Goal: Task Accomplishment & Management: Complete application form

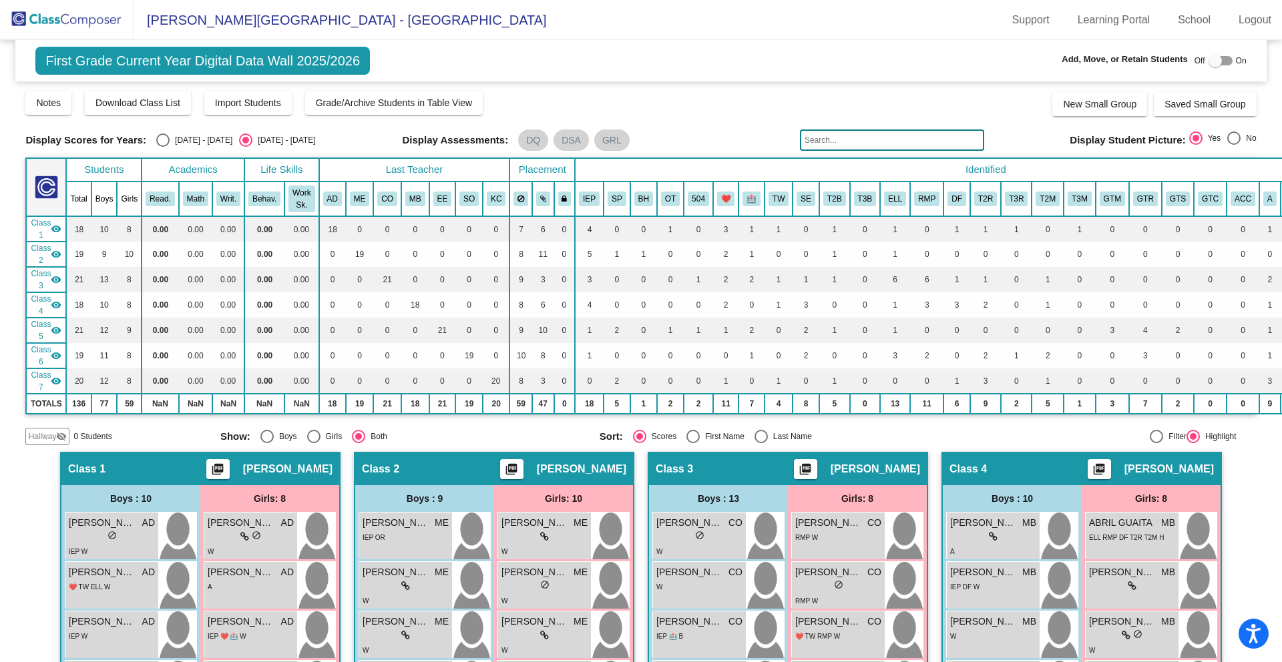
click at [101, 12] on img at bounding box center [67, 19] width 134 height 39
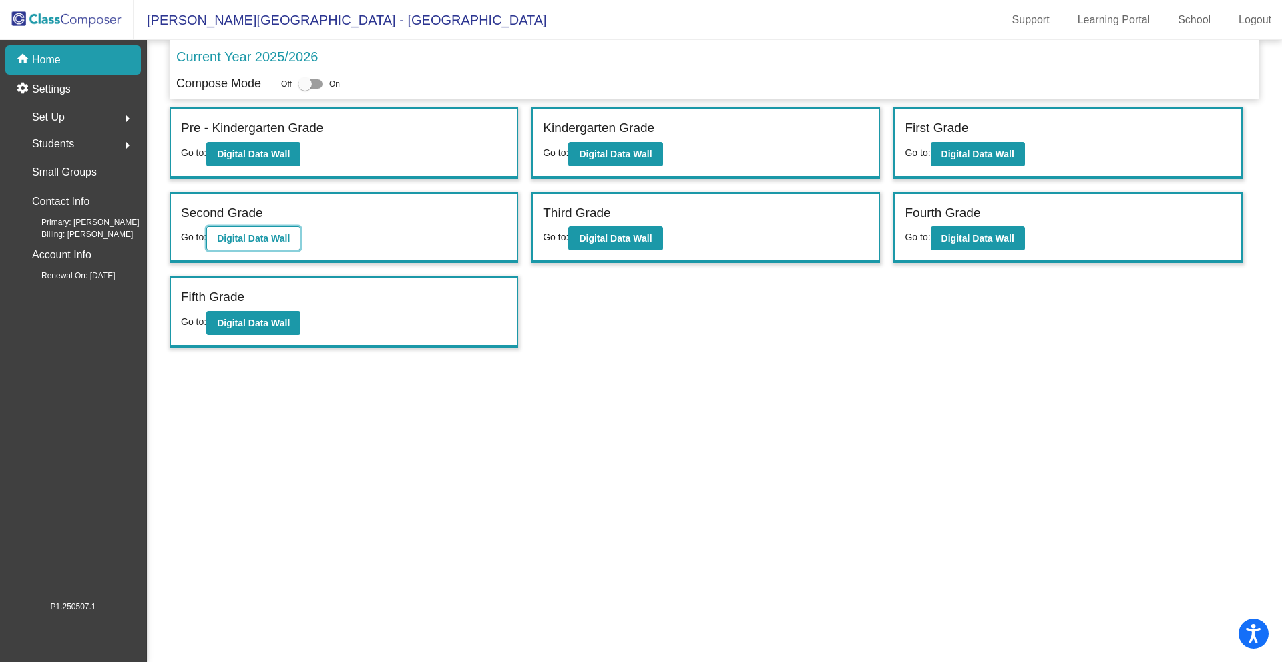
click at [261, 238] on b "Digital Data Wall" at bounding box center [253, 238] width 73 height 11
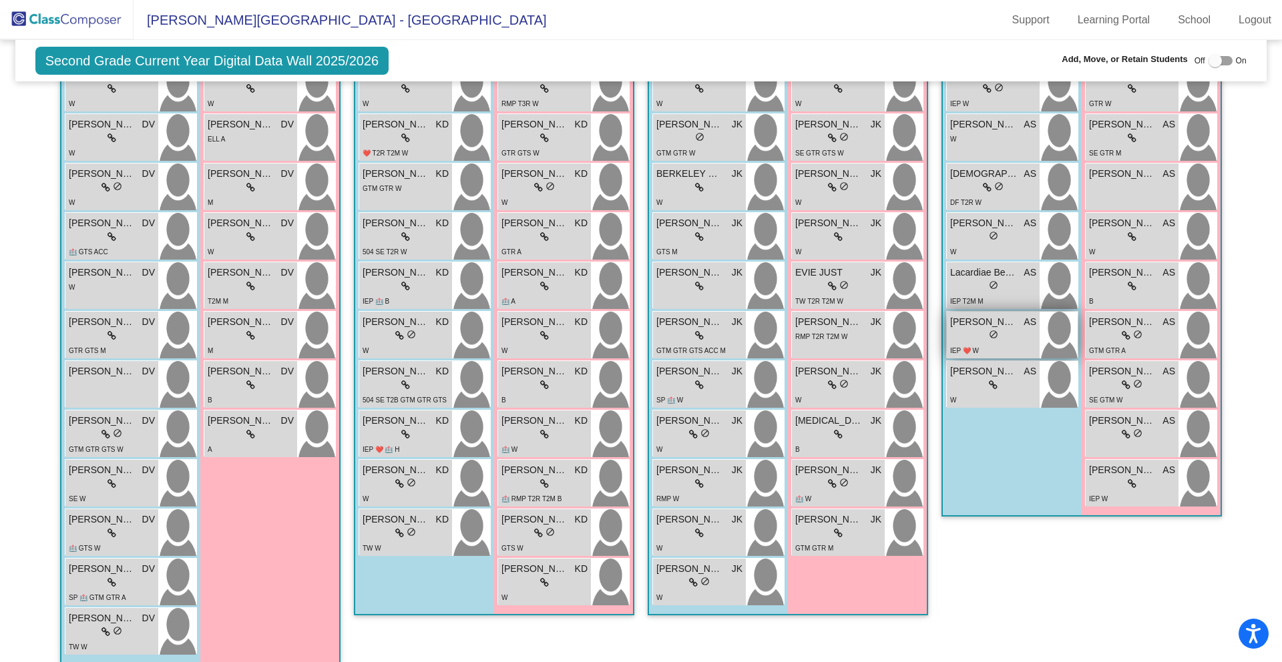
scroll to position [282, 0]
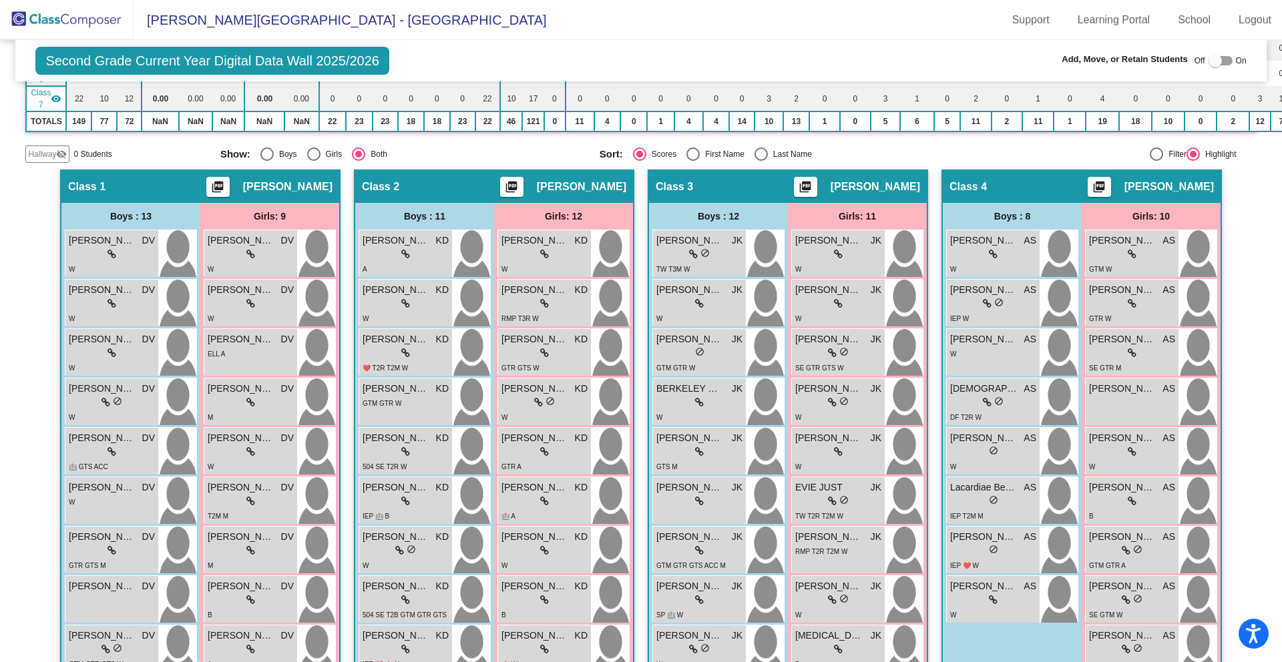
click at [1210, 63] on div at bounding box center [1214, 60] width 13 height 13
checkbox input "true"
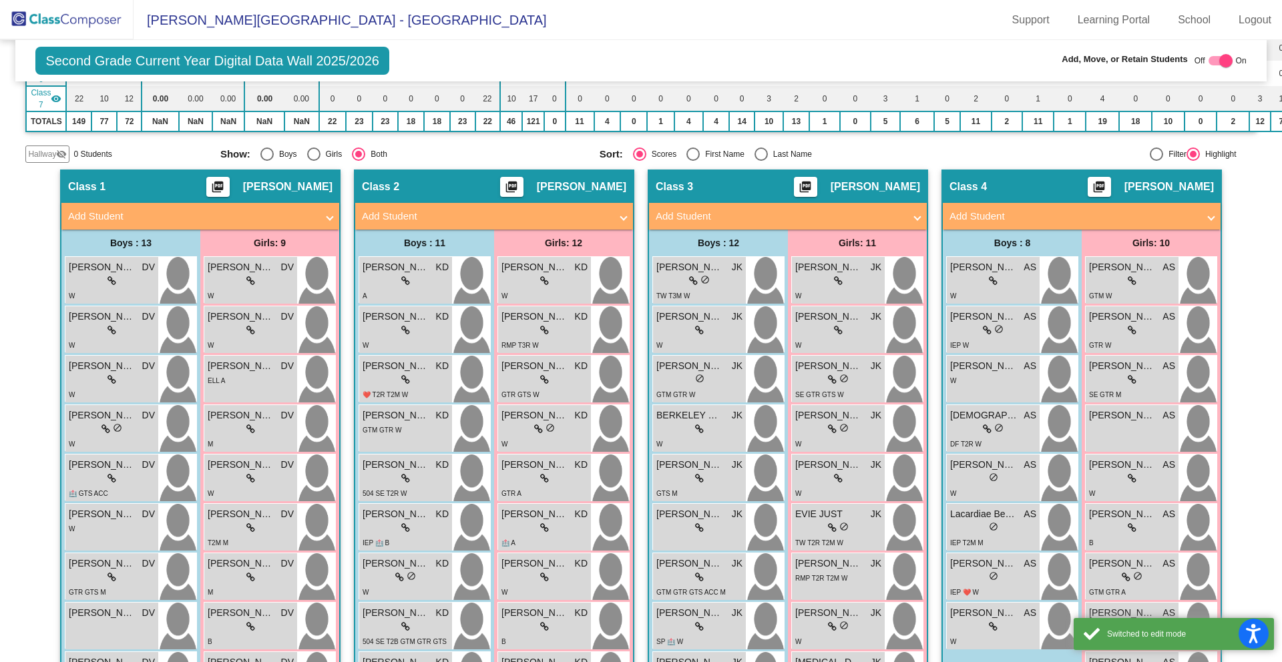
click at [1081, 212] on mat-panel-title "Add Student" at bounding box center [1073, 216] width 248 height 15
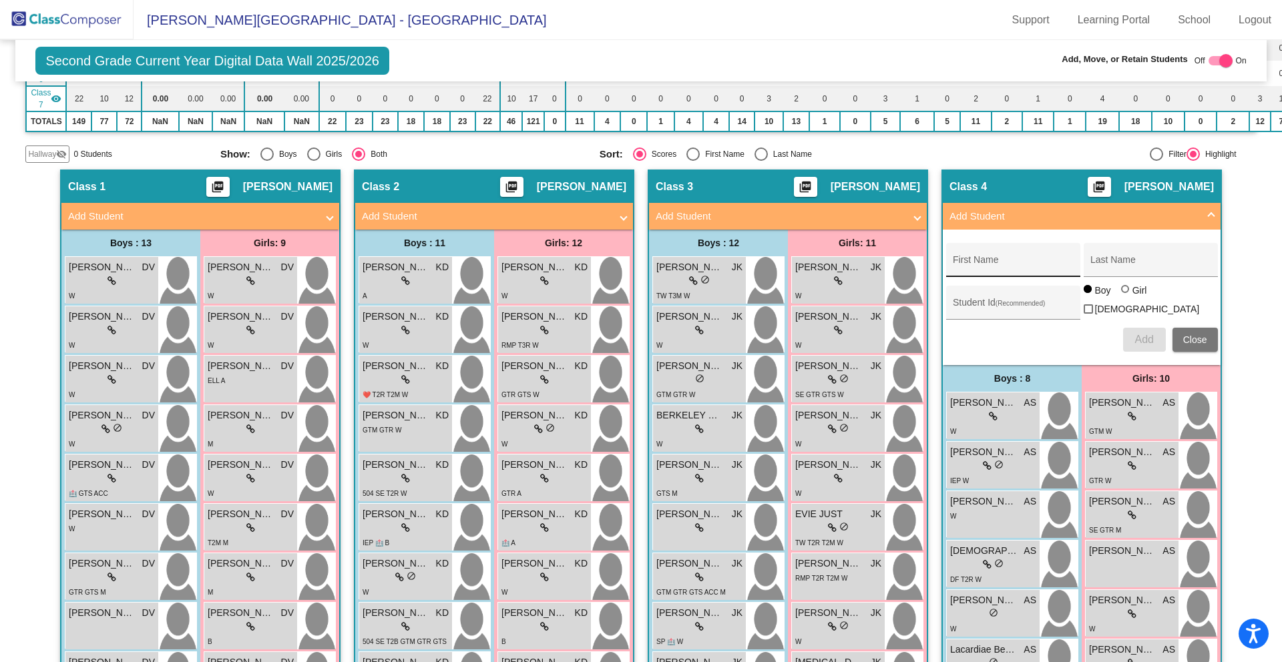
click at [1011, 260] on input "First Name" at bounding box center [1013, 265] width 120 height 11
type input "Aiden"
type input "[PERSON_NAME]"
click at [977, 303] on input "Student Id (Recommended)" at bounding box center [1013, 307] width 120 height 11
type input "987686560"
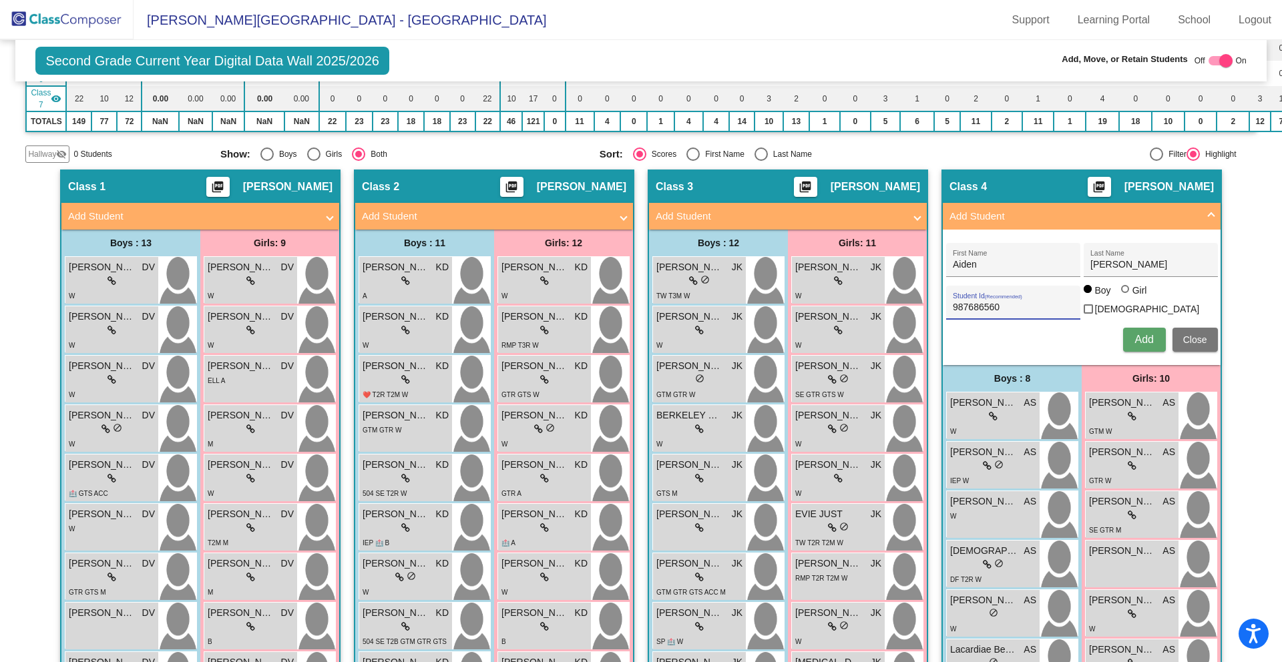
click at [1121, 293] on div at bounding box center [1125, 289] width 8 height 8
click at [1125, 296] on input "Girl" at bounding box center [1125, 296] width 1 height 1
radio input "true"
click at [1088, 296] on div at bounding box center [1088, 290] width 11 height 11
click at [1088, 296] on input "Boy" at bounding box center [1088, 296] width 1 height 1
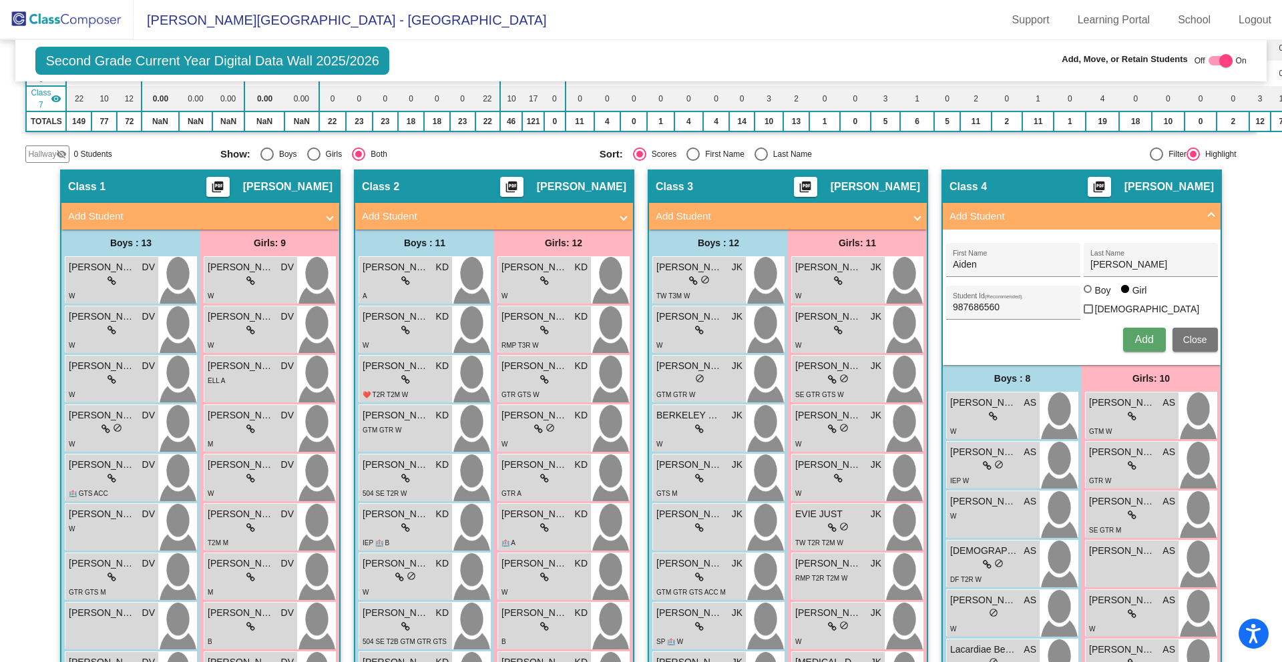
radio input "true"
click at [1137, 334] on span "Add" at bounding box center [1143, 339] width 19 height 11
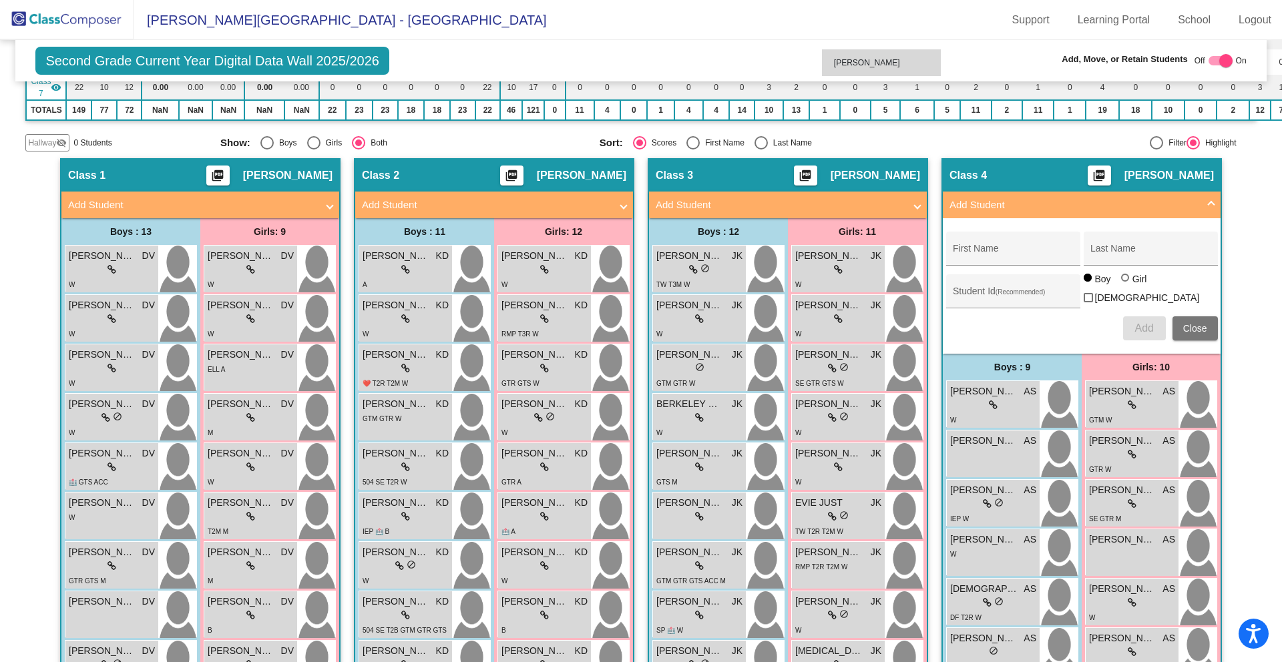
scroll to position [286, 0]
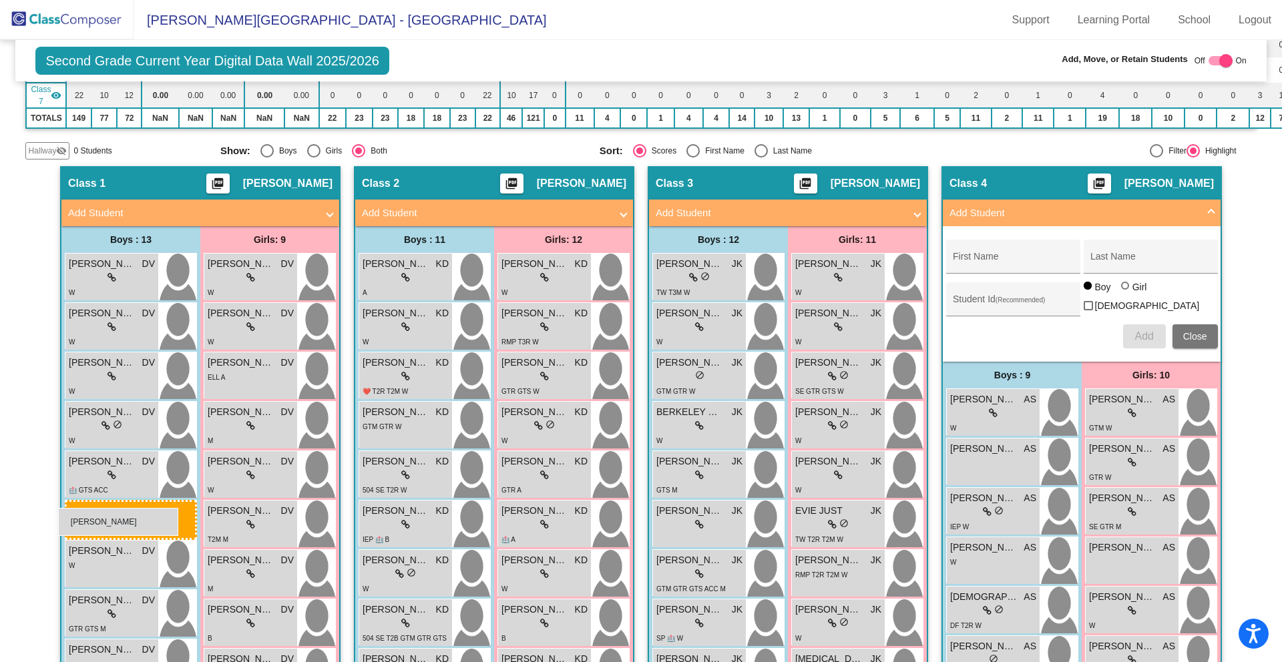
drag, startPoint x: 269, startPoint y: 593, endPoint x: 59, endPoint y: 509, distance: 225.8
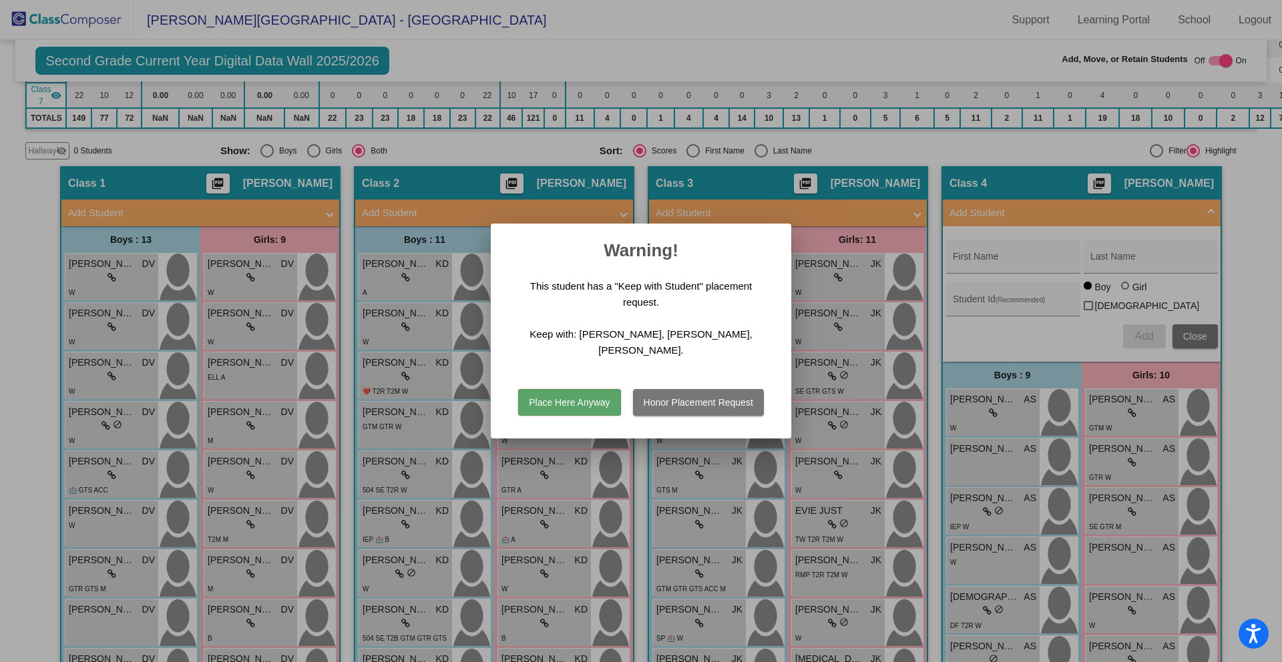
click at [580, 403] on button "Place Here Anyway" at bounding box center [569, 402] width 102 height 27
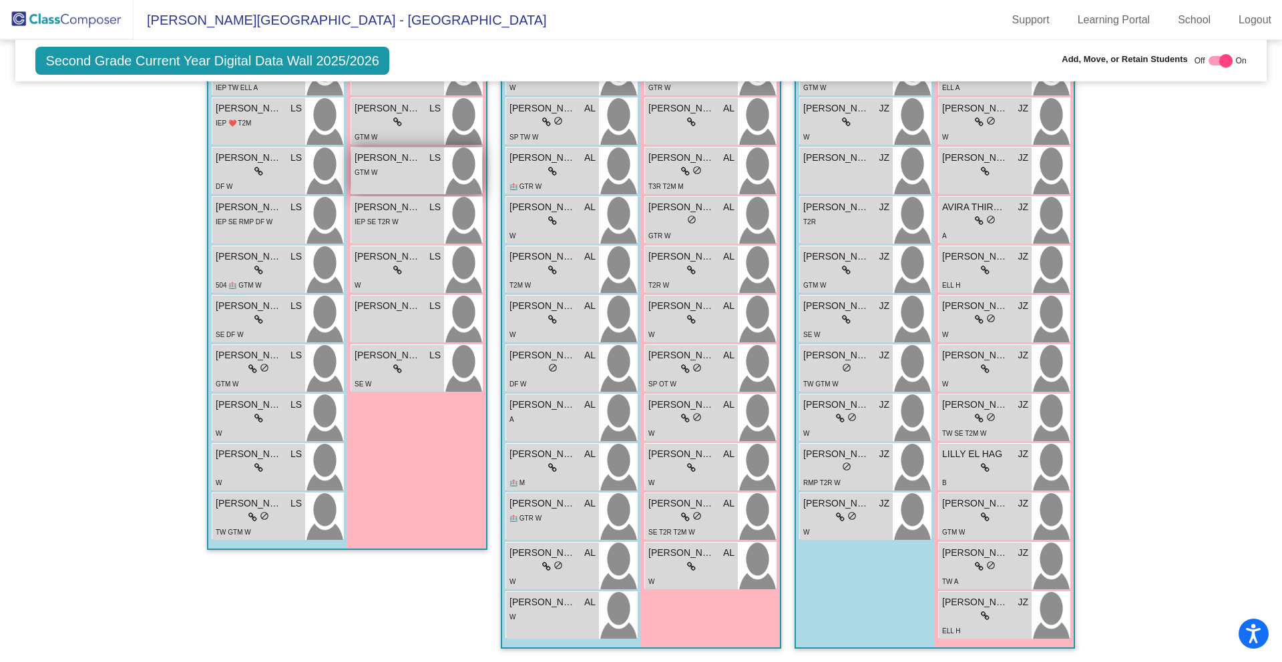
scroll to position [882, 0]
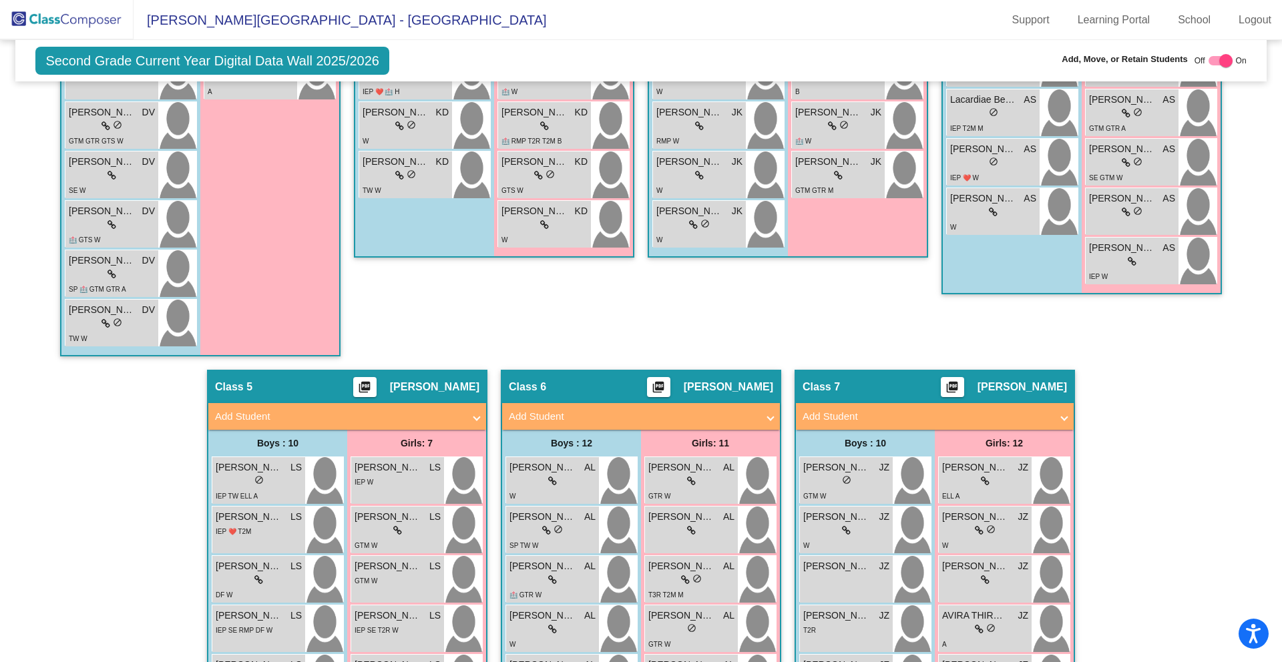
click at [379, 410] on mat-panel-title "Add Student" at bounding box center [339, 416] width 248 height 15
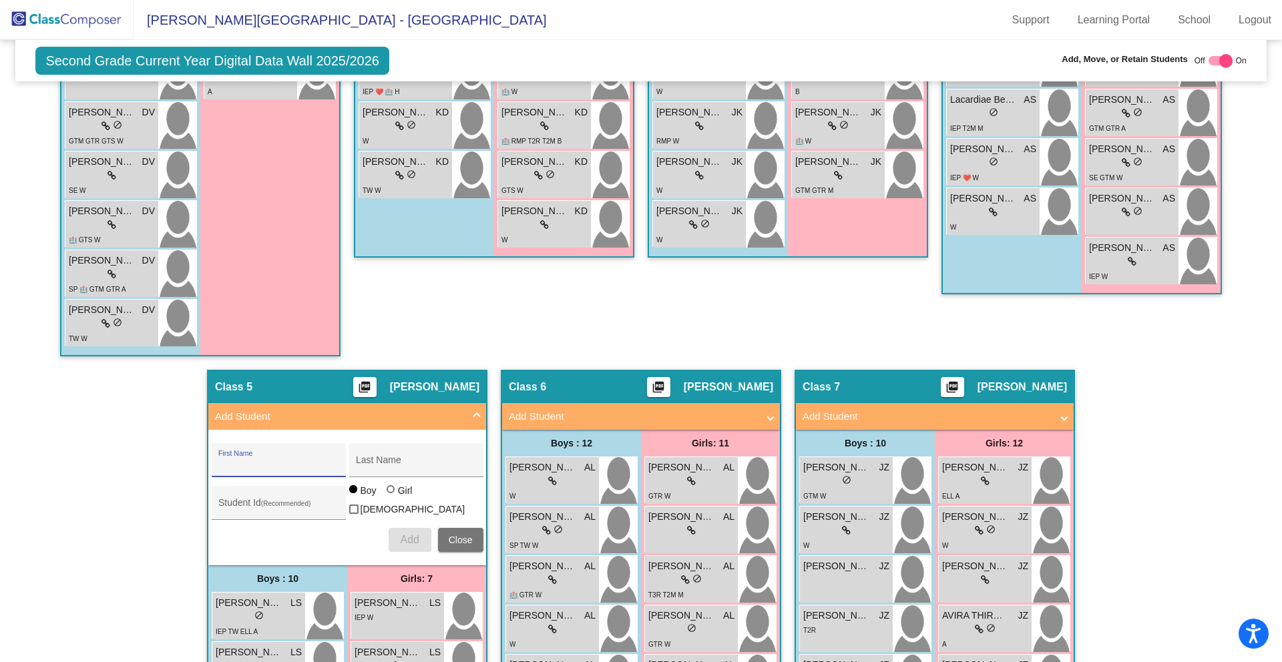
click at [265, 463] on input "First Name" at bounding box center [278, 465] width 120 height 11
type input "Everleigh"
click at [397, 469] on input "Last Name" at bounding box center [416, 465] width 120 height 11
type input "[PERSON_NAME]"
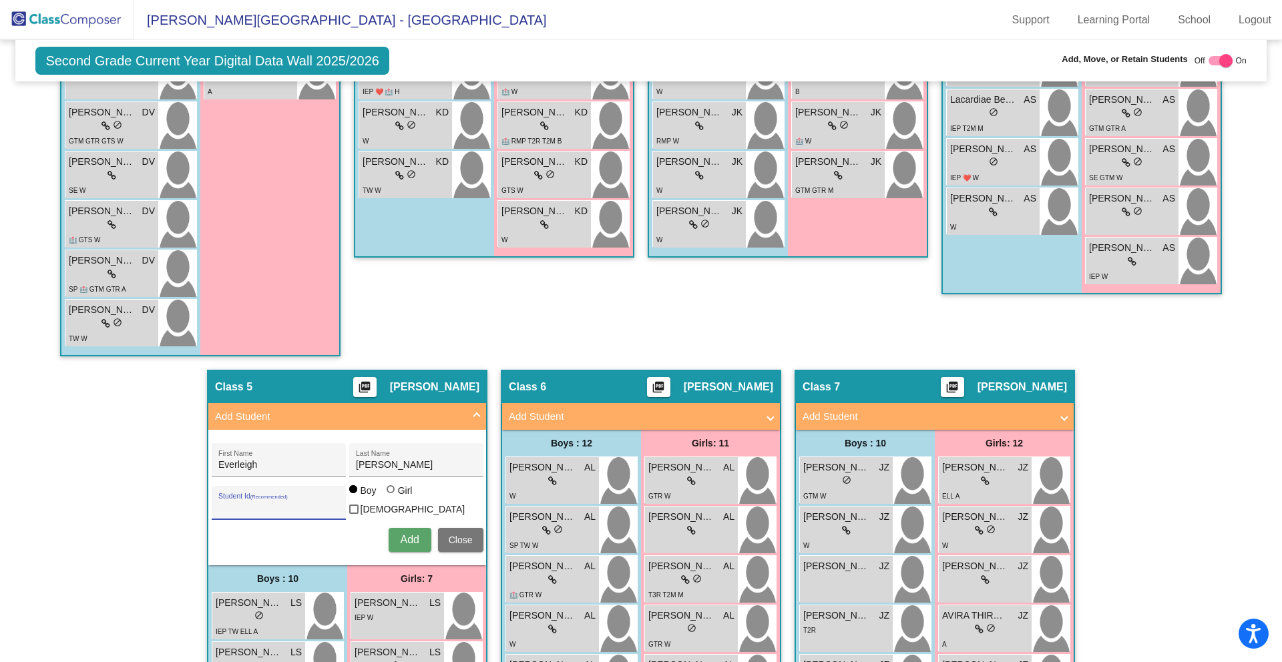
click at [263, 503] on input "Student Id (Recommended)" at bounding box center [278, 508] width 120 height 11
type input "987686557"
click at [386, 493] on div at bounding box center [390, 489] width 8 height 8
click at [391, 497] on input "Girl" at bounding box center [391, 496] width 1 height 1
radio input "true"
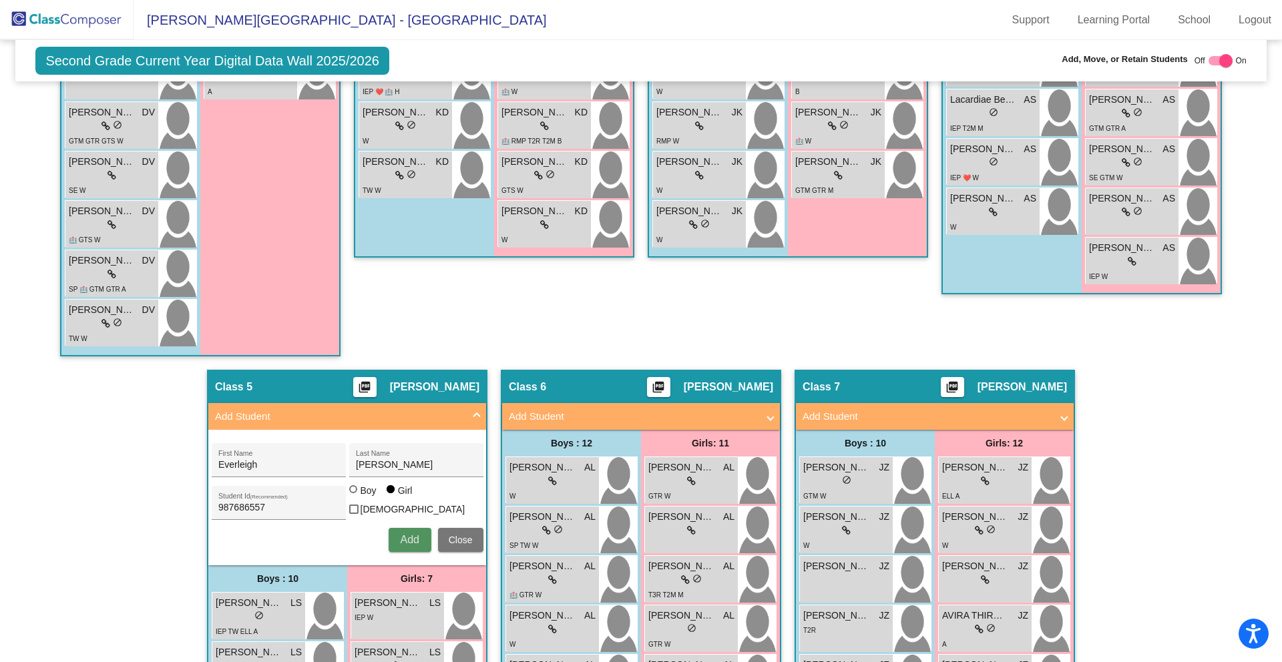
click at [406, 528] on button "Add" at bounding box center [409, 540] width 43 height 24
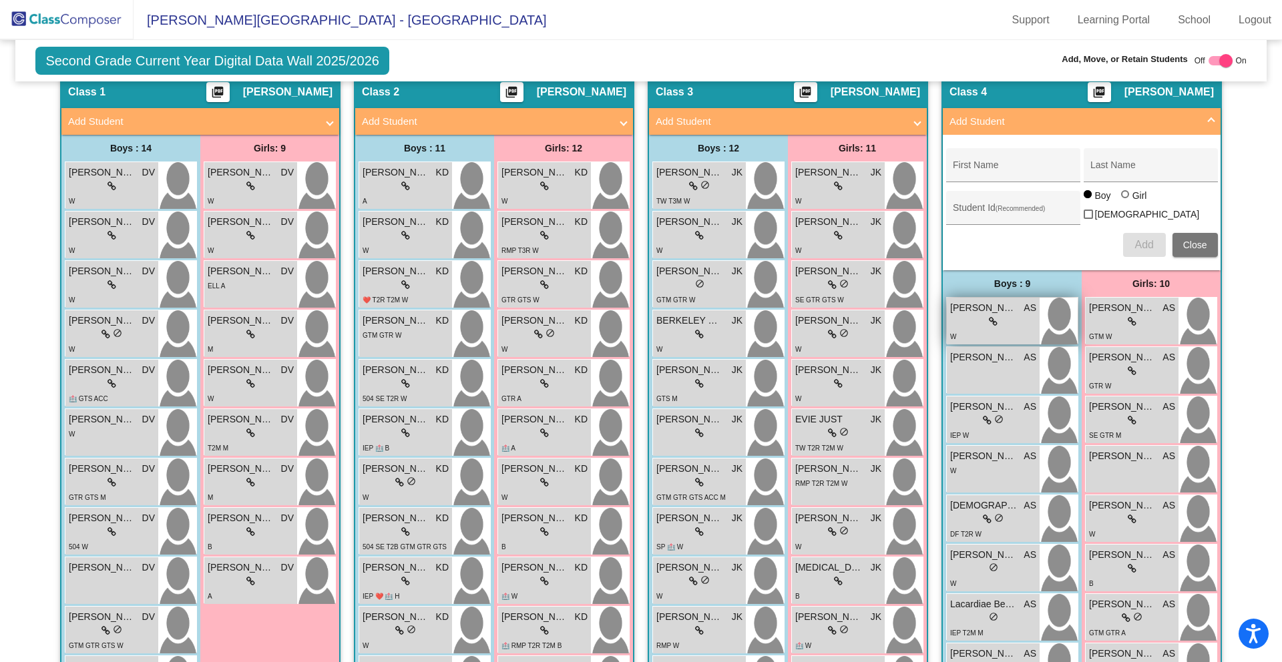
scroll to position [314, 0]
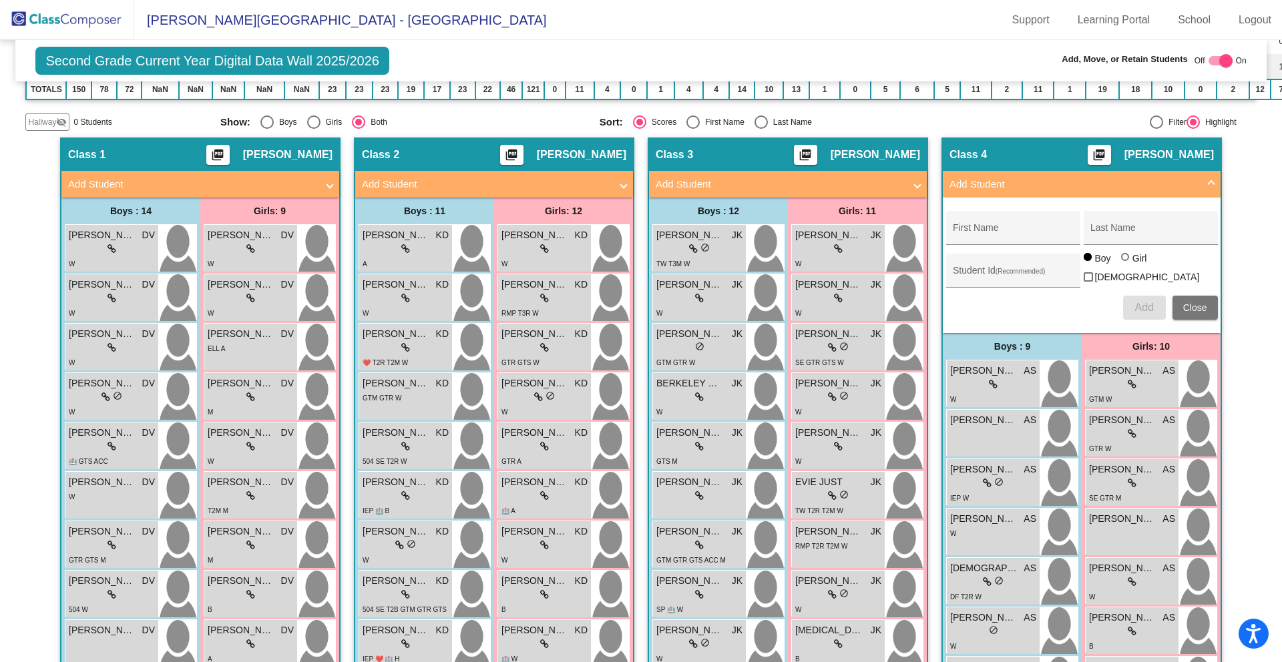
click at [1196, 309] on span "Close" at bounding box center [1195, 307] width 24 height 11
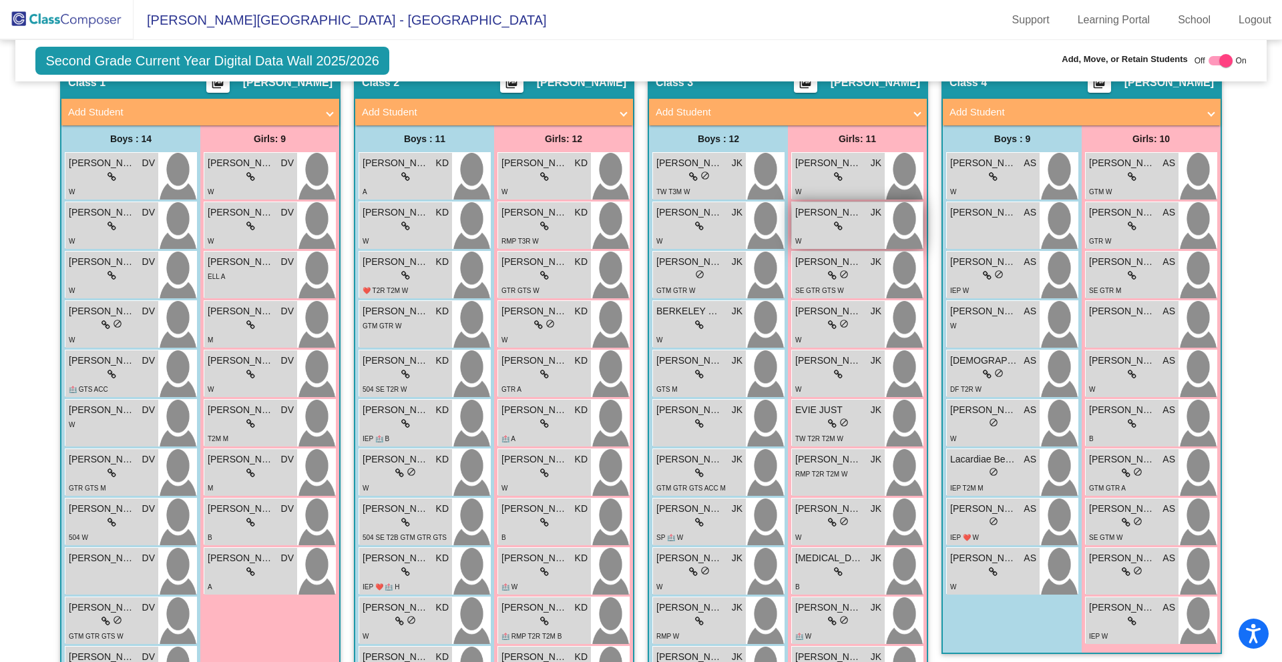
scroll to position [0, 0]
